Goal: Transaction & Acquisition: Purchase product/service

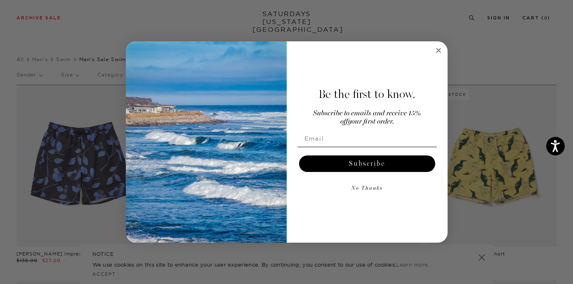
scroll to position [14, 0]
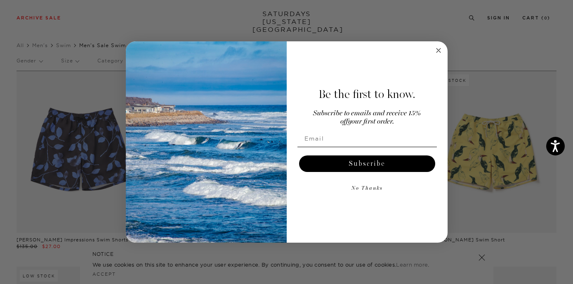
click at [439, 52] on circle "Close dialog" at bounding box center [438, 49] width 9 height 9
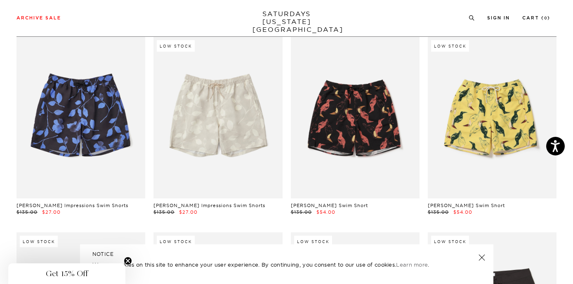
scroll to position [50, 0]
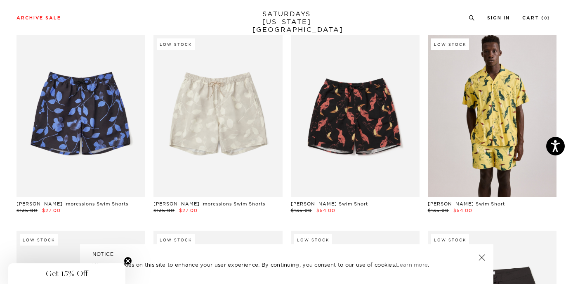
click at [485, 109] on link at bounding box center [492, 115] width 129 height 161
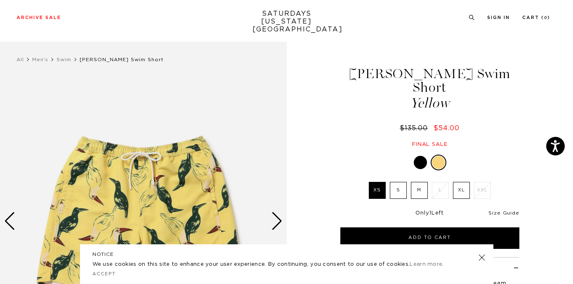
scroll to position [39, 0]
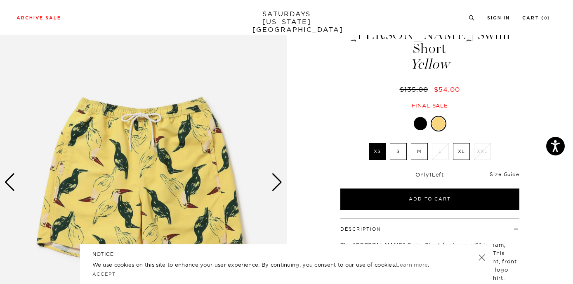
click at [497, 171] on link "Size Guide" at bounding box center [504, 174] width 29 height 6
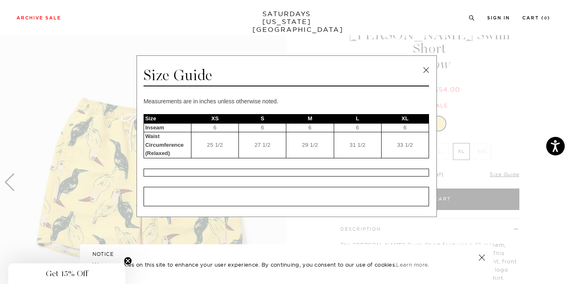
scroll to position [21, 0]
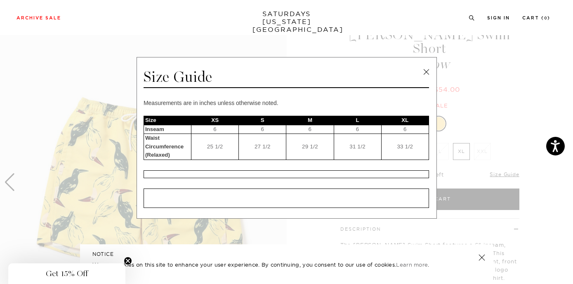
click at [421, 73] on link at bounding box center [426, 72] width 12 height 12
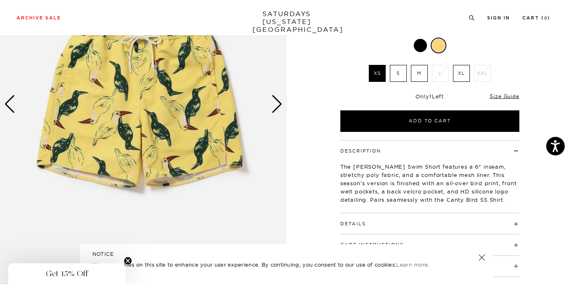
scroll to position [117, 5]
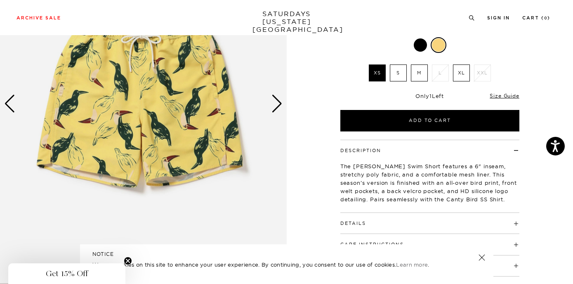
click at [413, 213] on h4 "Details" at bounding box center [430, 220] width 179 height 14
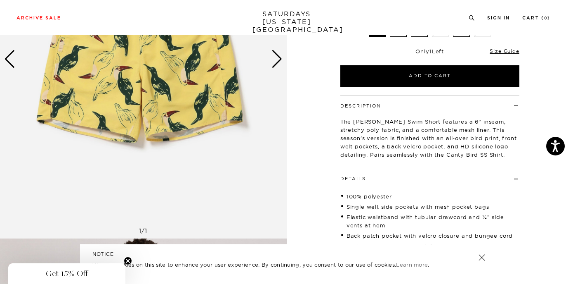
scroll to position [161, 0]
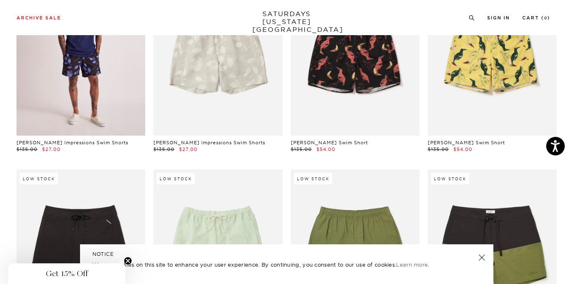
scroll to position [118, 0]
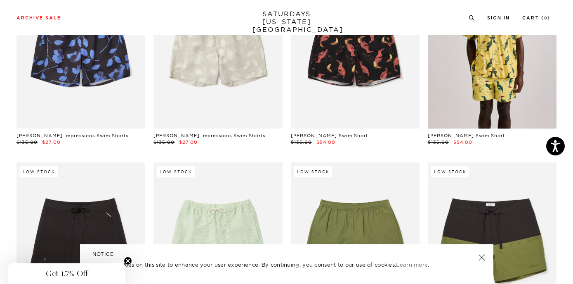
click at [453, 76] on link at bounding box center [492, 47] width 129 height 161
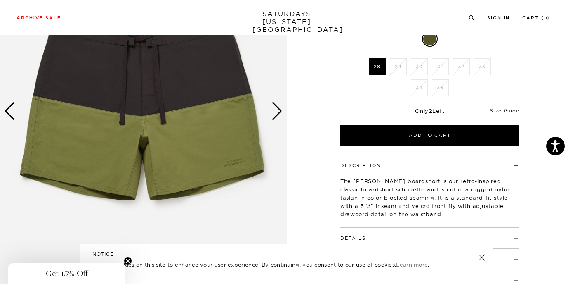
scroll to position [113, 0]
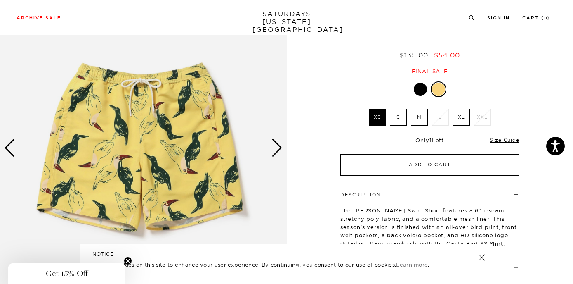
scroll to position [92, 0]
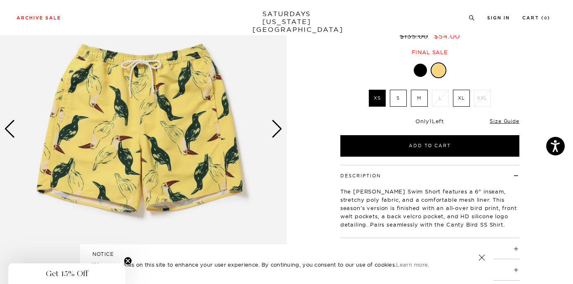
click at [416, 64] on div at bounding box center [420, 70] width 13 height 13
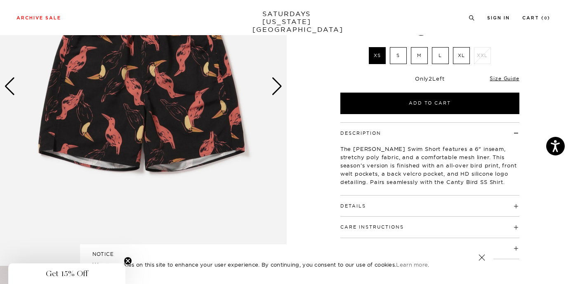
click at [277, 88] on div "Next slide" at bounding box center [277, 86] width 11 height 18
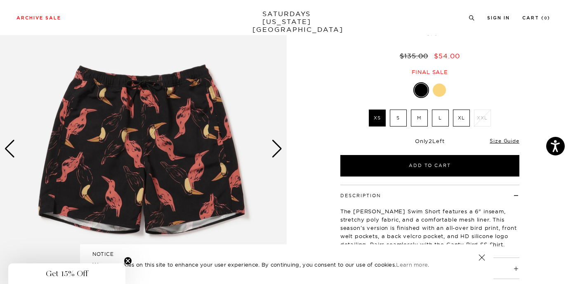
scroll to position [88, 0]
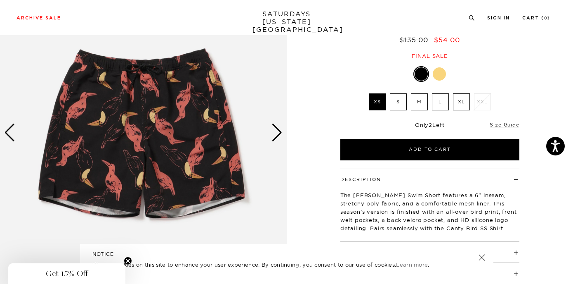
click at [274, 142] on div "Next slide" at bounding box center [277, 132] width 11 height 18
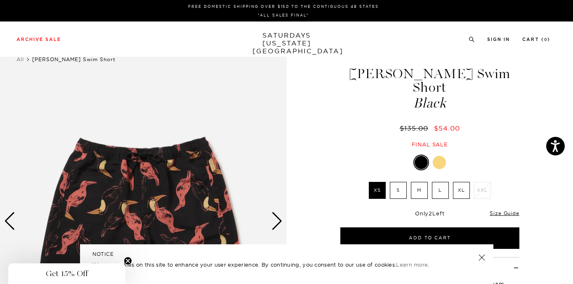
scroll to position [0, 0]
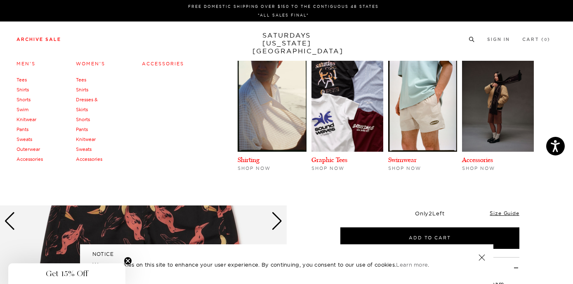
click at [24, 64] on link "Men's" at bounding box center [26, 64] width 19 height 6
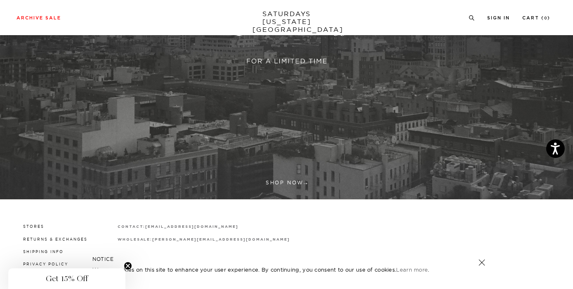
scroll to position [211, 0]
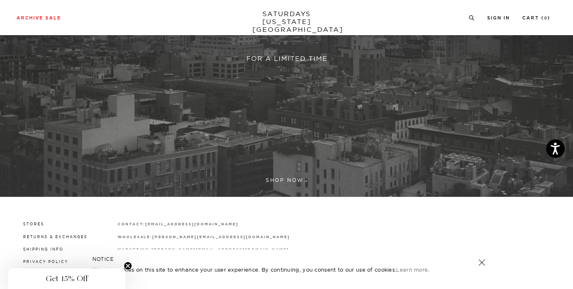
click at [480, 260] on link at bounding box center [482, 262] width 12 height 12
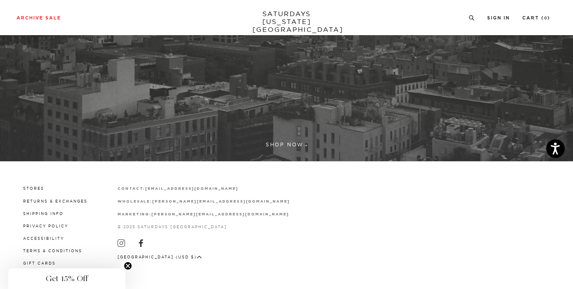
scroll to position [246, 0]
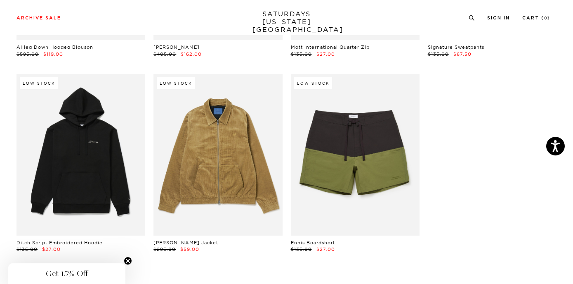
scroll to position [11328, 0]
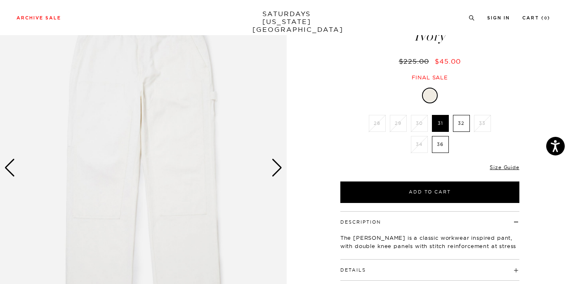
scroll to position [53, 0]
click at [274, 165] on div "Next slide" at bounding box center [277, 168] width 11 height 18
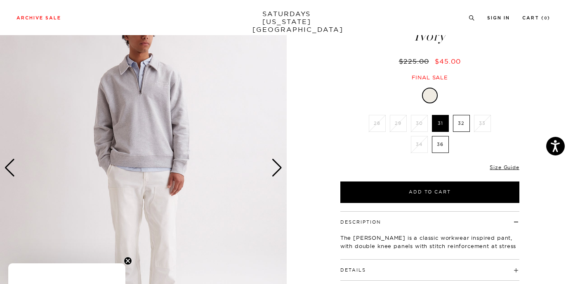
scroll to position [0, 0]
click at [274, 165] on div "Next slide" at bounding box center [277, 168] width 11 height 18
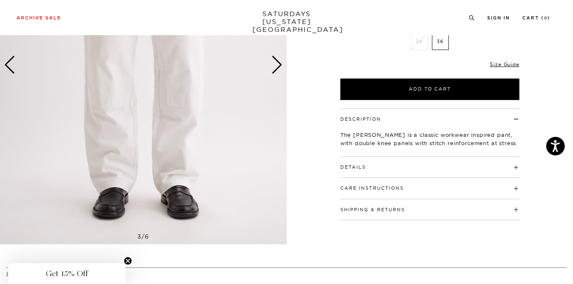
scroll to position [158, 0]
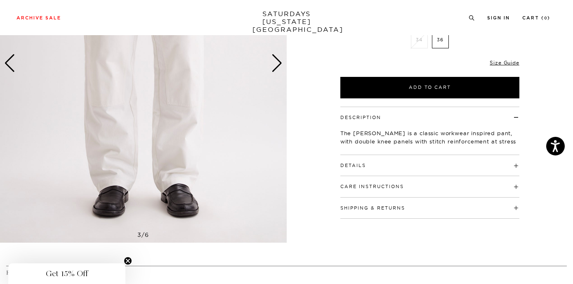
click at [359, 165] on button "Details" at bounding box center [354, 165] width 26 height 5
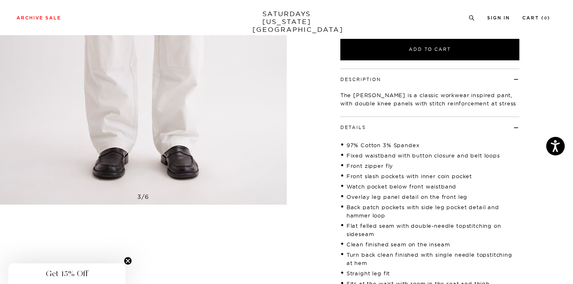
scroll to position [202, 0]
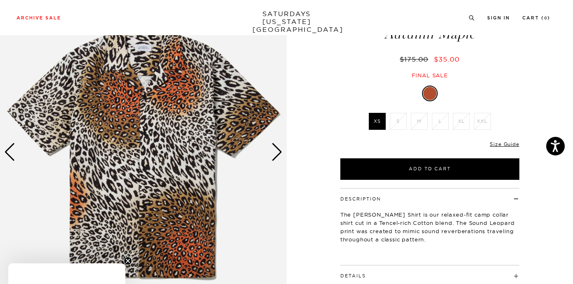
click at [278, 151] on div "Next slide" at bounding box center [277, 152] width 11 height 18
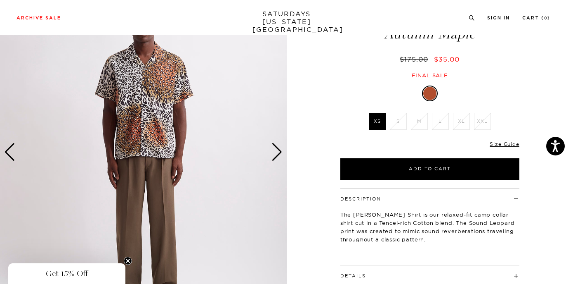
click at [278, 151] on div "Next slide" at bounding box center [277, 152] width 11 height 18
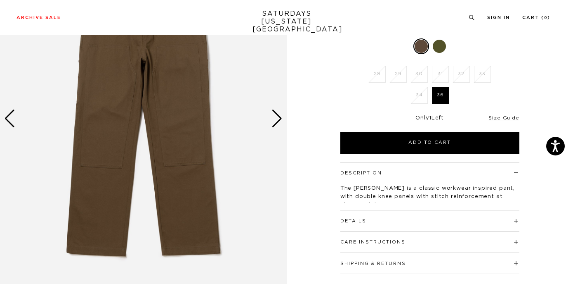
scroll to position [104, 0]
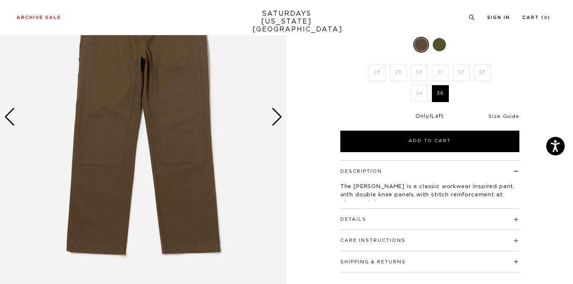
click at [501, 116] on link "Size Guide" at bounding box center [504, 116] width 31 height 5
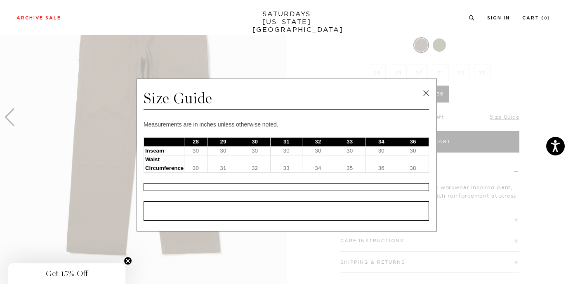
scroll to position [103, 2]
click at [426, 90] on link at bounding box center [426, 93] width 12 height 12
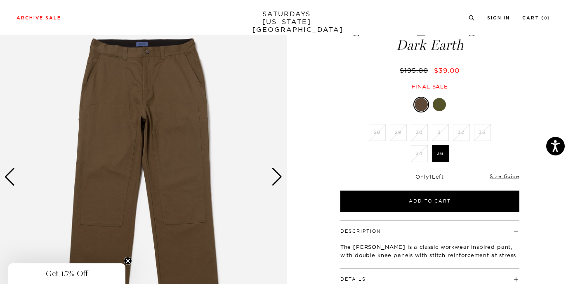
scroll to position [41, 1]
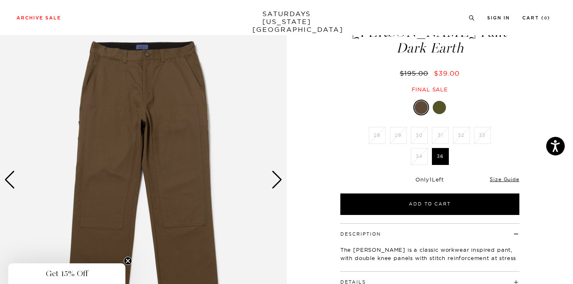
click at [278, 180] on div "Next slide" at bounding box center [277, 179] width 11 height 18
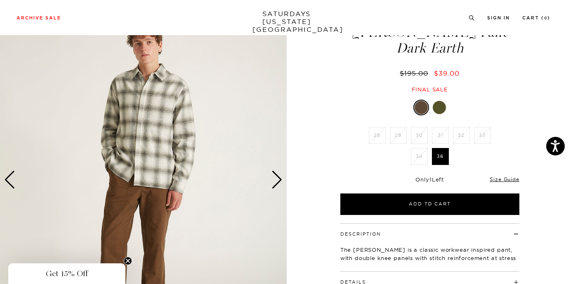
click at [278, 180] on div "Next slide" at bounding box center [277, 179] width 11 height 18
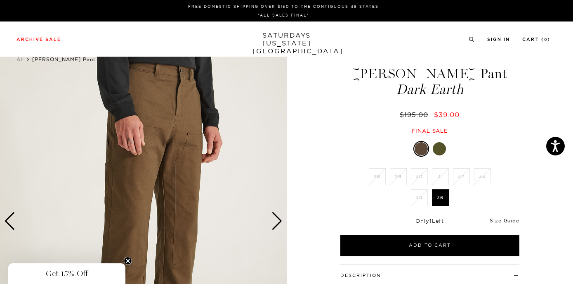
scroll to position [0, 1]
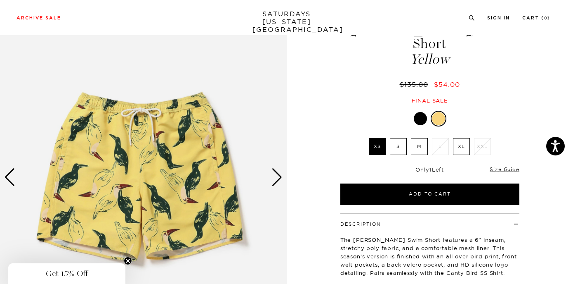
scroll to position [45, 0]
